Goal: Task Accomplishment & Management: Manage account settings

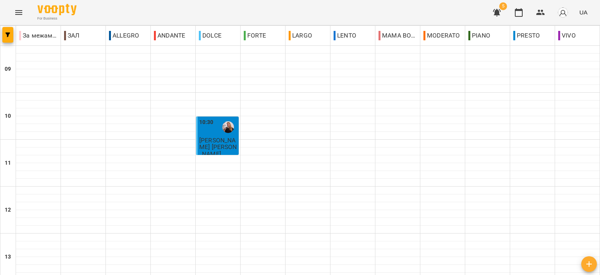
scroll to position [313, 0]
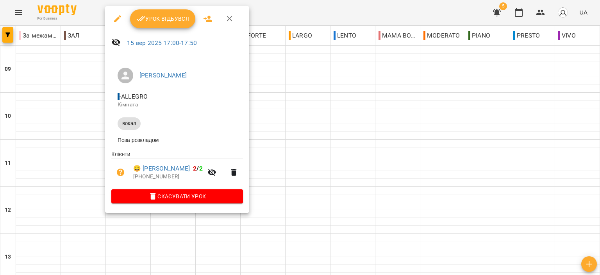
click at [169, 20] on span "Урок відбувся" at bounding box center [162, 18] width 53 height 9
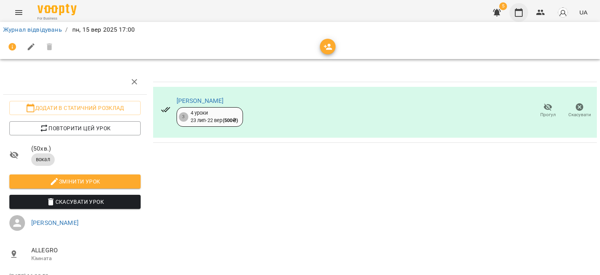
click at [525, 7] on button "button" at bounding box center [519, 12] width 19 height 19
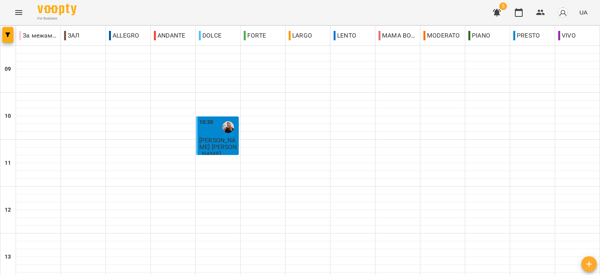
scroll to position [313, 0]
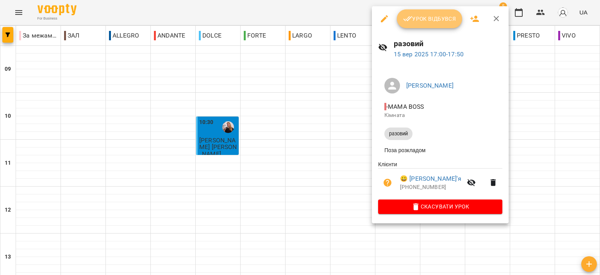
click at [442, 22] on span "Урок відбувся" at bounding box center [429, 18] width 53 height 9
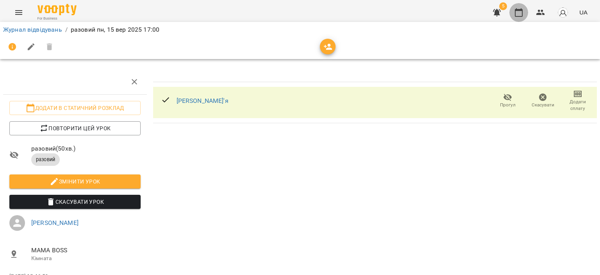
click at [526, 9] on button "button" at bounding box center [519, 12] width 19 height 19
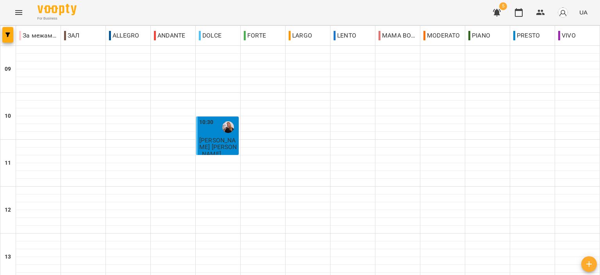
scroll to position [352, 0]
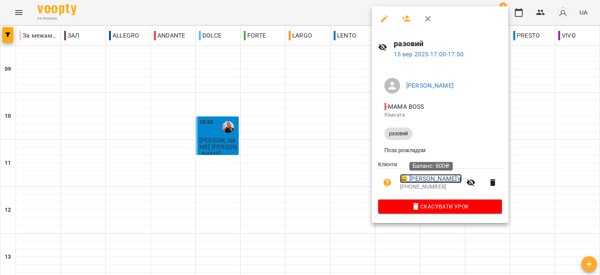
click at [429, 181] on link "😀 [PERSON_NAME]'я" at bounding box center [431, 178] width 62 height 9
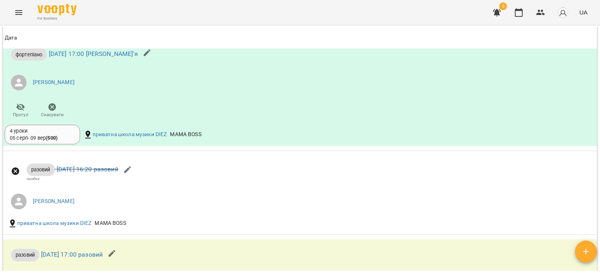
scroll to position [547, 0]
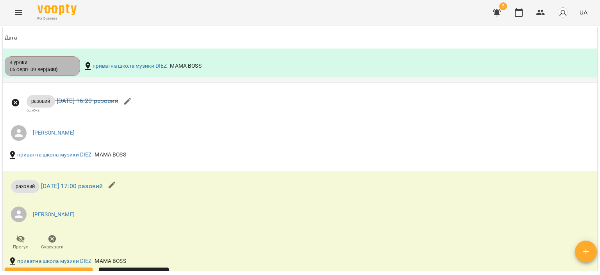
click at [59, 66] on div "4 уроки" at bounding box center [42, 62] width 65 height 7
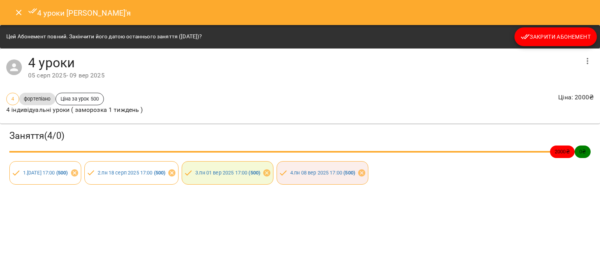
click at [18, 11] on icon "Close" at bounding box center [18, 12] width 9 height 9
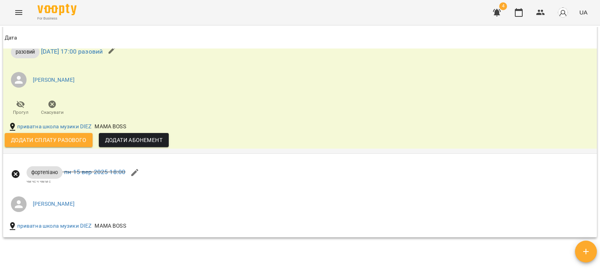
scroll to position [603, 0]
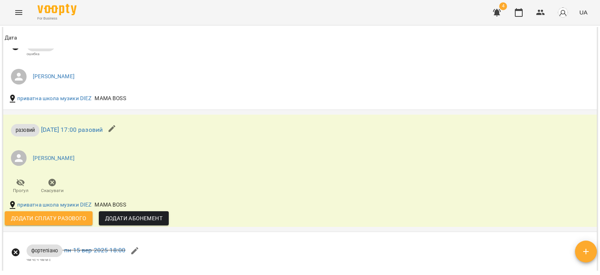
click at [72, 222] on span "Додати сплату разового" at bounding box center [48, 217] width 75 height 9
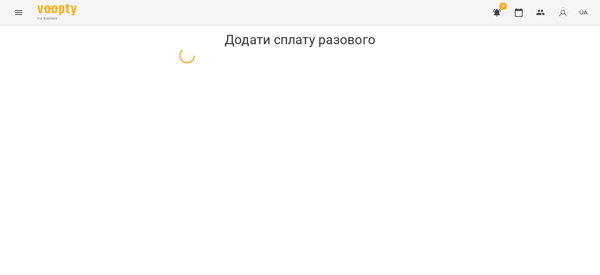
select select "*******"
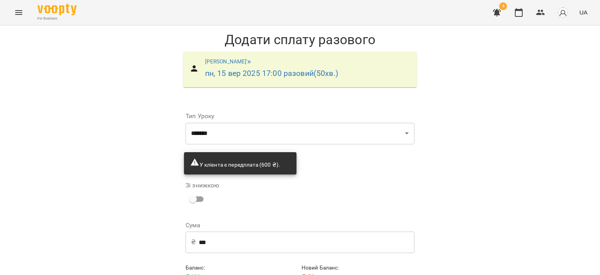
scroll to position [38, 0]
click at [220, 231] on input "***" at bounding box center [307, 242] width 216 height 22
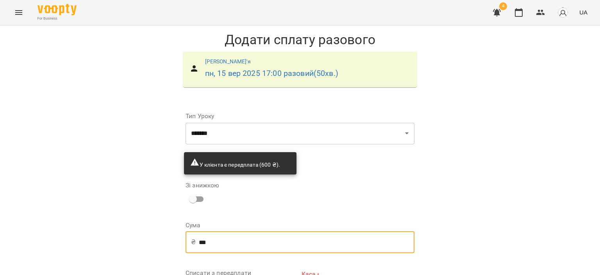
type input "***"
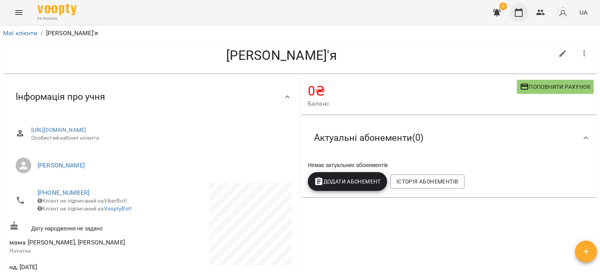
click at [524, 14] on button "button" at bounding box center [519, 12] width 19 height 19
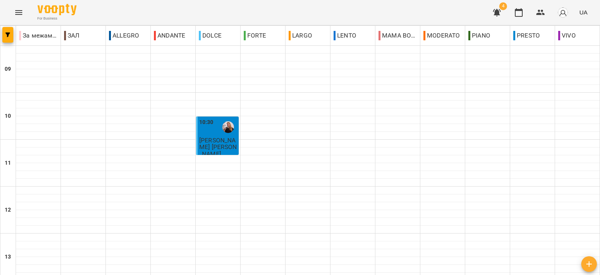
scroll to position [313, 0]
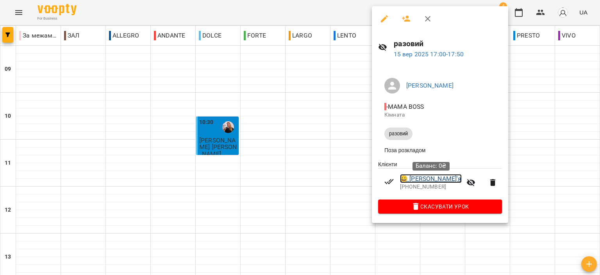
click at [428, 182] on link "😀 [PERSON_NAME]'я" at bounding box center [431, 178] width 62 height 9
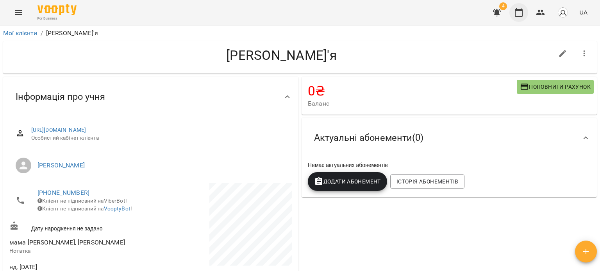
click at [521, 17] on button "button" at bounding box center [519, 12] width 19 height 19
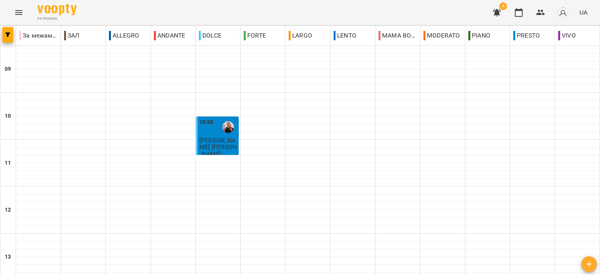
scroll to position [307, 0]
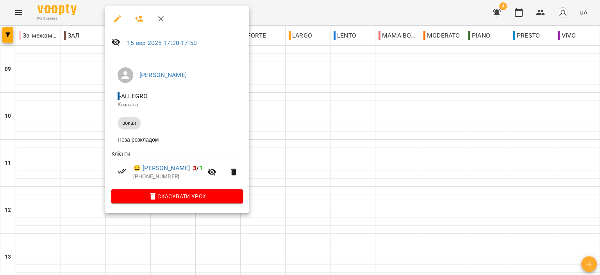
click at [162, 20] on icon "button" at bounding box center [160, 18] width 5 height 5
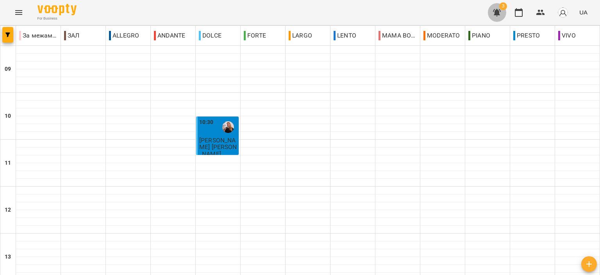
click at [490, 13] on button "button" at bounding box center [497, 12] width 19 height 19
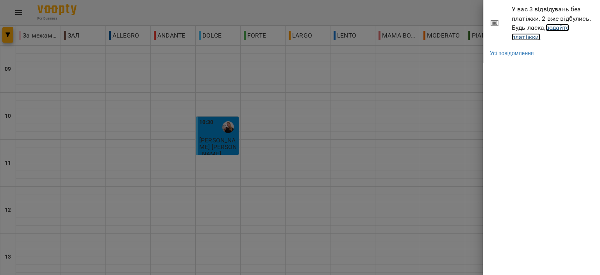
click at [529, 35] on link "додайте платіжки!" at bounding box center [540, 32] width 57 height 17
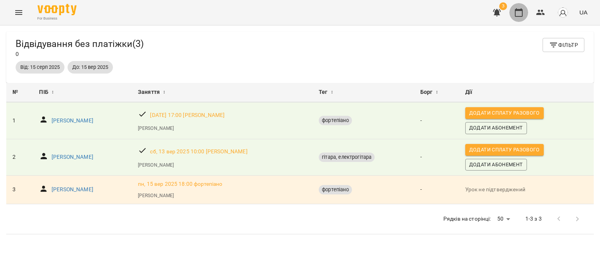
click at [517, 18] on button "button" at bounding box center [519, 12] width 19 height 19
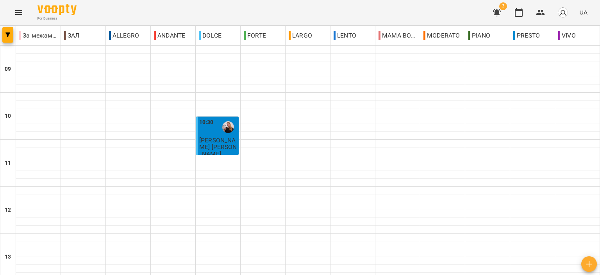
scroll to position [385, 0]
